Goal: Transaction & Acquisition: Purchase product/service

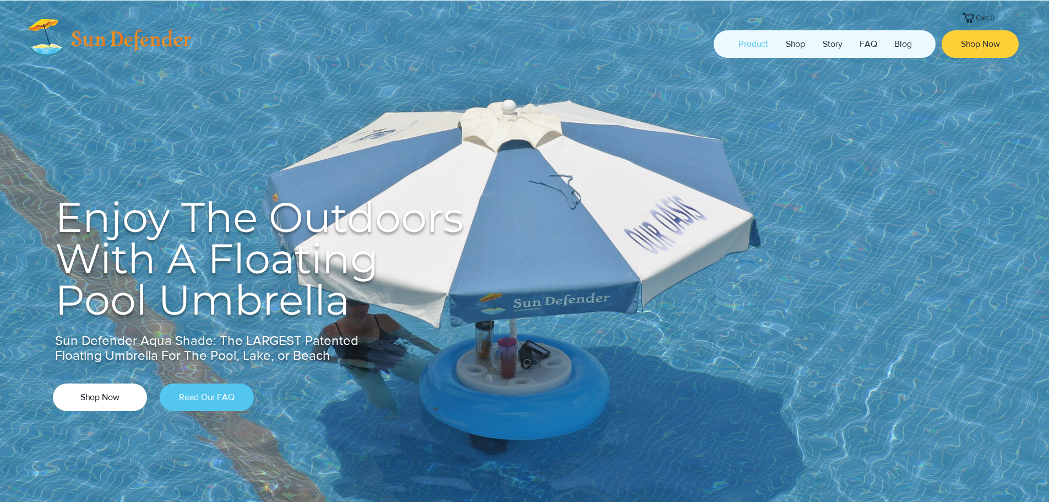
click at [110, 397] on span "Shop Now" at bounding box center [99, 397] width 39 height 12
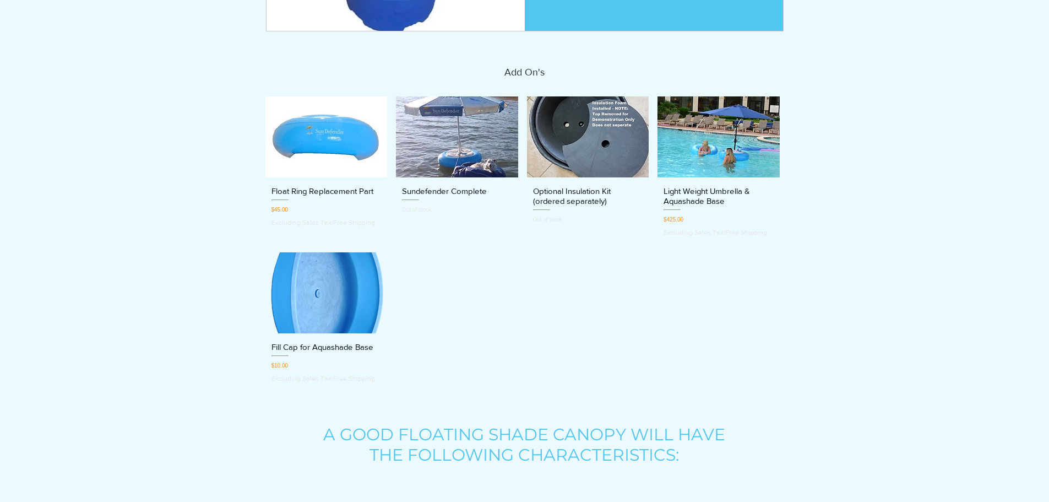
scroll to position [330, 0]
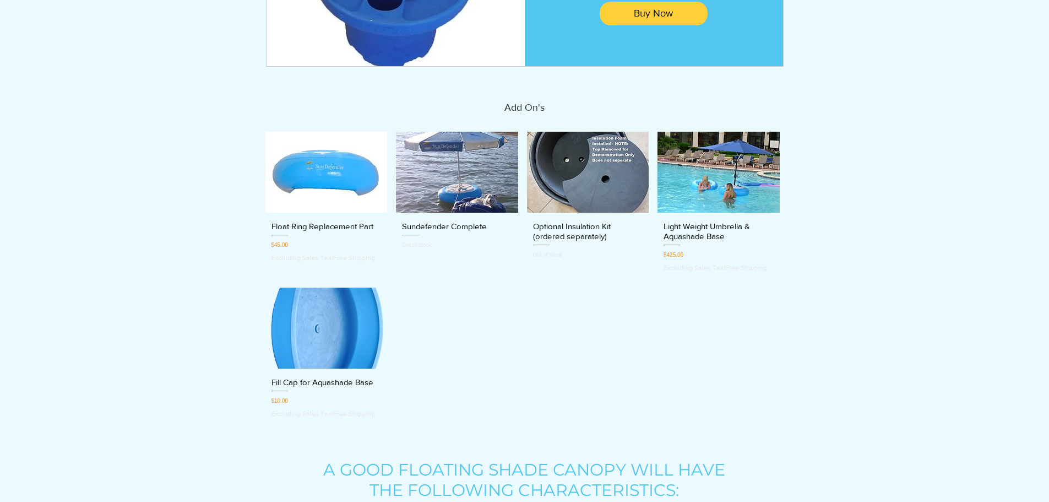
click at [459, 173] on img "Sundefender Complete gallery" at bounding box center [457, 173] width 122 height 82
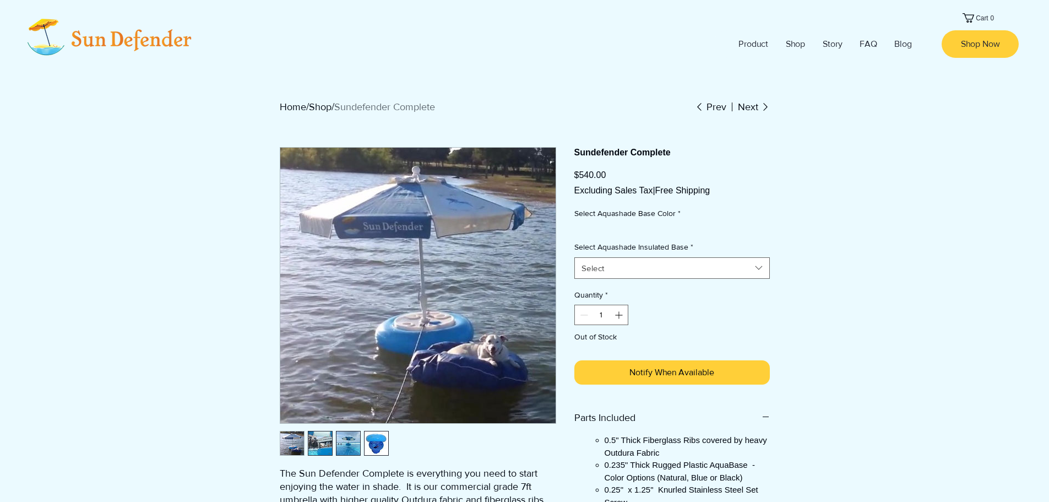
click at [309, 442] on img "2 / 4" at bounding box center [320, 443] width 24 height 24
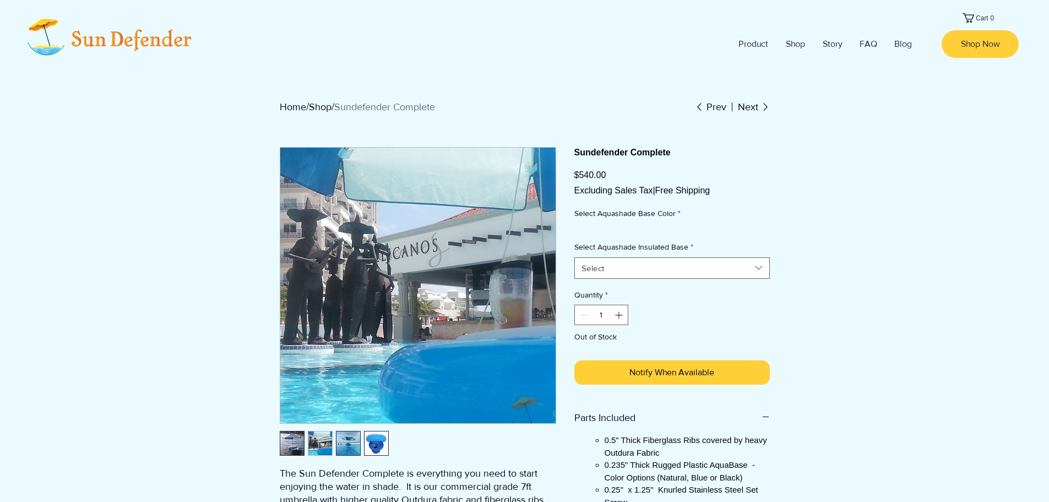
click at [362, 437] on div "main content" at bounding box center [417, 443] width 275 height 25
click at [390, 439] on div "main content" at bounding box center [417, 443] width 275 height 25
click at [341, 441] on img "3 / 4" at bounding box center [349, 443] width 24 height 24
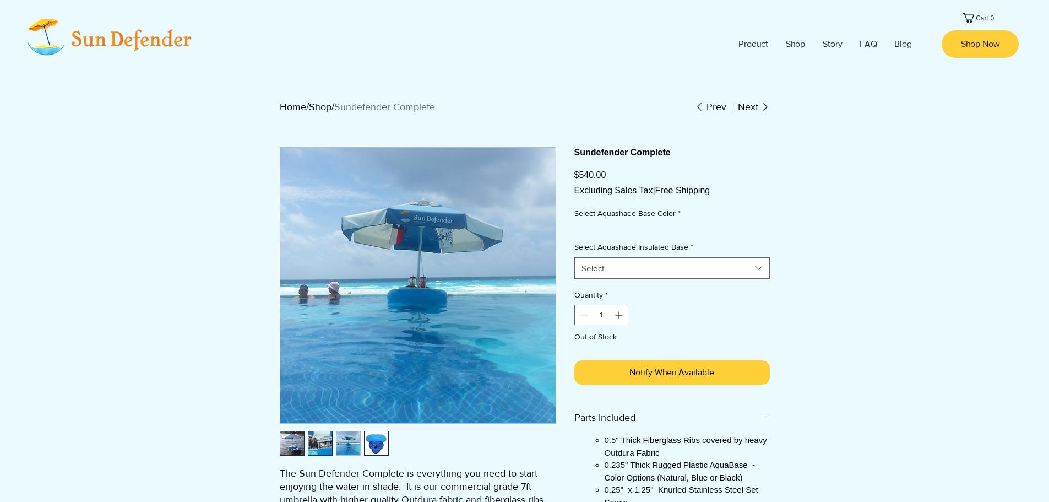
click at [403, 208] on img "main content" at bounding box center [417, 285] width 275 height 275
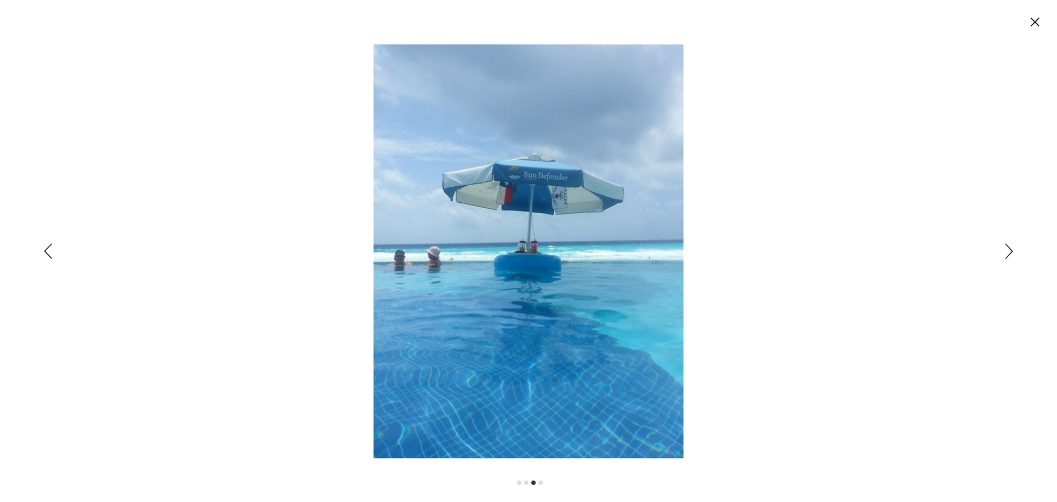
click at [1041, 21] on circle "Close" at bounding box center [1036, 22] width 18 height 18
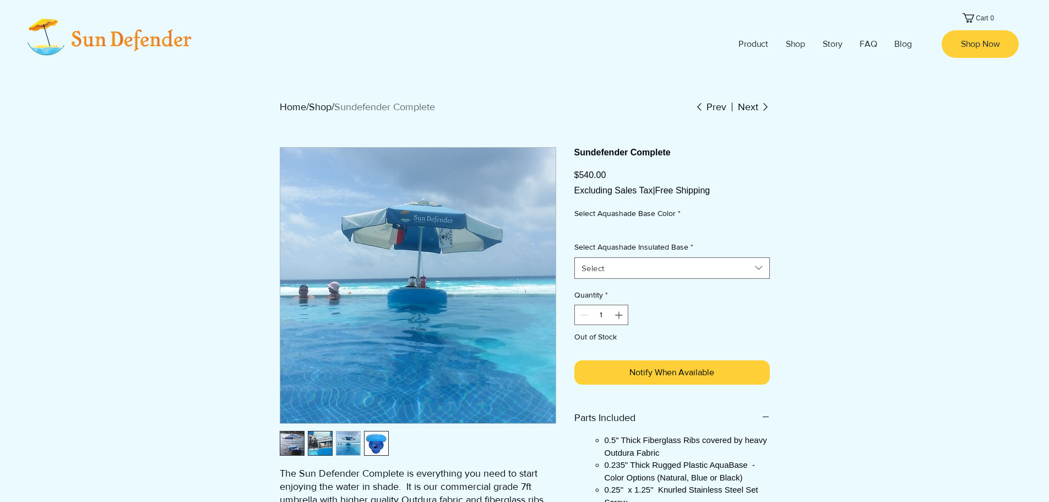
click at [130, 41] on img at bounding box center [105, 36] width 176 height 47
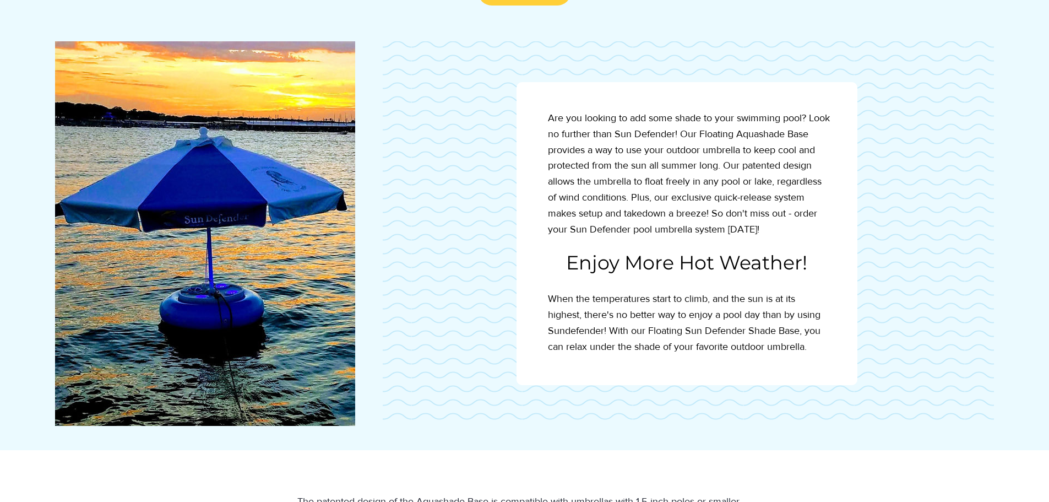
scroll to position [2699, 0]
